Goal: Transaction & Acquisition: Purchase product/service

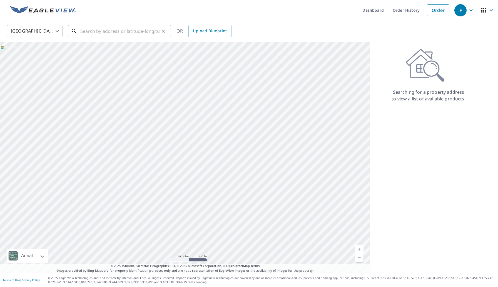
click at [102, 34] on input "text" at bounding box center [119, 31] width 79 height 16
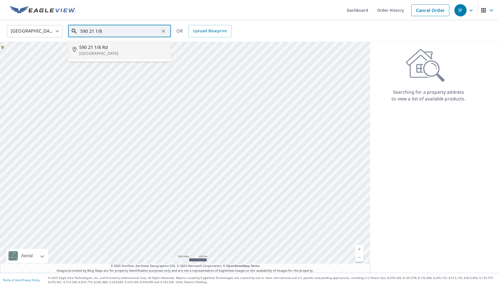
click at [112, 46] on span "590 21 1/8 Rd" at bounding box center [122, 47] width 87 height 7
type input "590 [STREET_ADDRESS]"
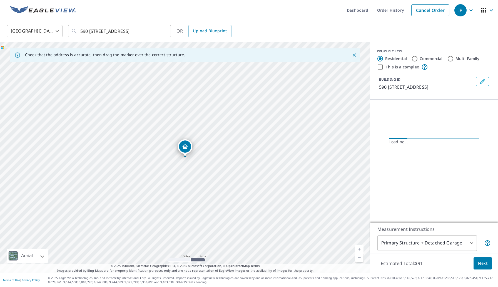
click at [361, 248] on link "Current Level 17, Zoom In" at bounding box center [359, 249] width 8 height 8
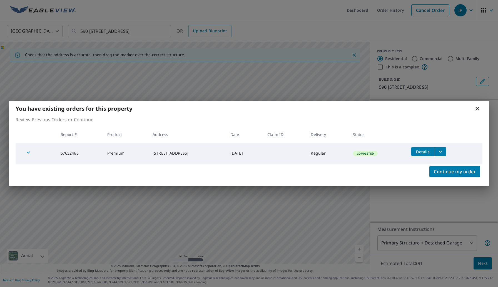
click at [361, 248] on div "You have existing orders for this property Review Previous Orders or Continue R…" at bounding box center [249, 143] width 498 height 287
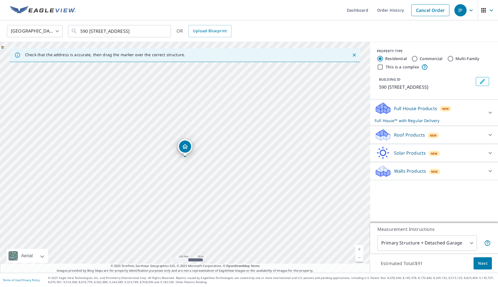
click at [360, 249] on link "Current Level 18, Zoom In" at bounding box center [359, 249] width 8 height 8
click at [360, 249] on link "Current Level 19, Zoom In" at bounding box center [359, 249] width 8 height 8
click at [359, 258] on link "Current Level 20, Zoom Out" at bounding box center [359, 257] width 8 height 8
click at [491, 137] on icon at bounding box center [490, 134] width 7 height 7
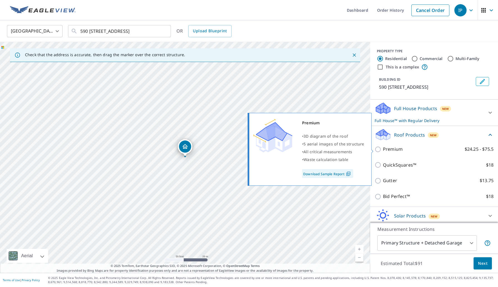
click at [379, 150] on input "Premium $24.25 - $75.5" at bounding box center [378, 149] width 8 height 7
checkbox input "true"
checkbox input "false"
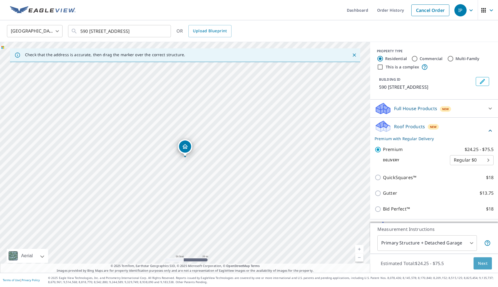
click at [481, 269] on button "Next" at bounding box center [482, 263] width 18 height 13
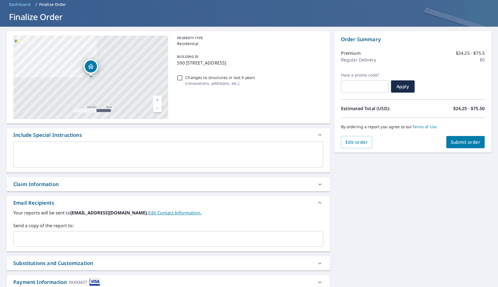
scroll to position [63, 0]
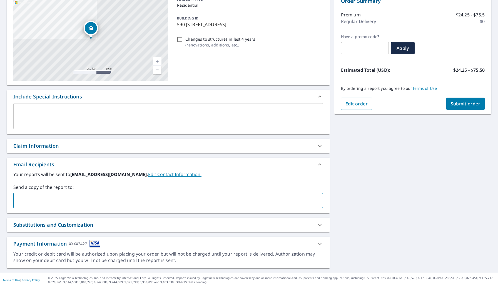
click at [110, 198] on input "text" at bounding box center [164, 200] width 296 height 11
type input "[PERSON_NAME][EMAIL_ADDRESS][DOMAIN_NAME]"
click at [1, 207] on div "590 21 [STREET_ADDRESS] Aerial Road A standard road map Aerial A detailed look …" at bounding box center [249, 130] width 498 height 284
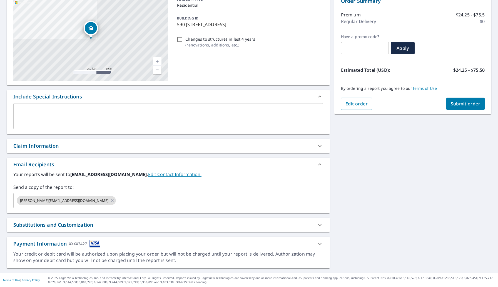
click at [468, 103] on span "Submit order" at bounding box center [466, 104] width 30 height 6
checkbox input "true"
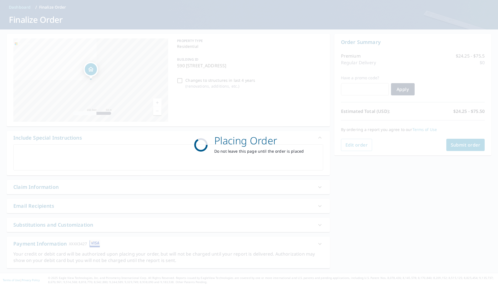
scroll to position [22, 0]
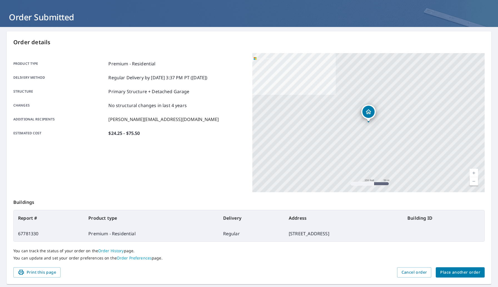
scroll to position [40, 0]
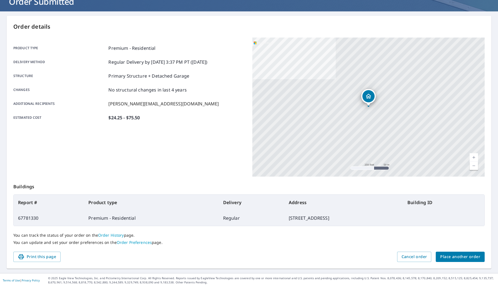
click at [67, 172] on div "Product type Premium - Residential Delivery method Regular Delivery by [DATE] 3…" at bounding box center [129, 107] width 232 height 139
